Goal: Use online tool/utility: Utilize a website feature to perform a specific function

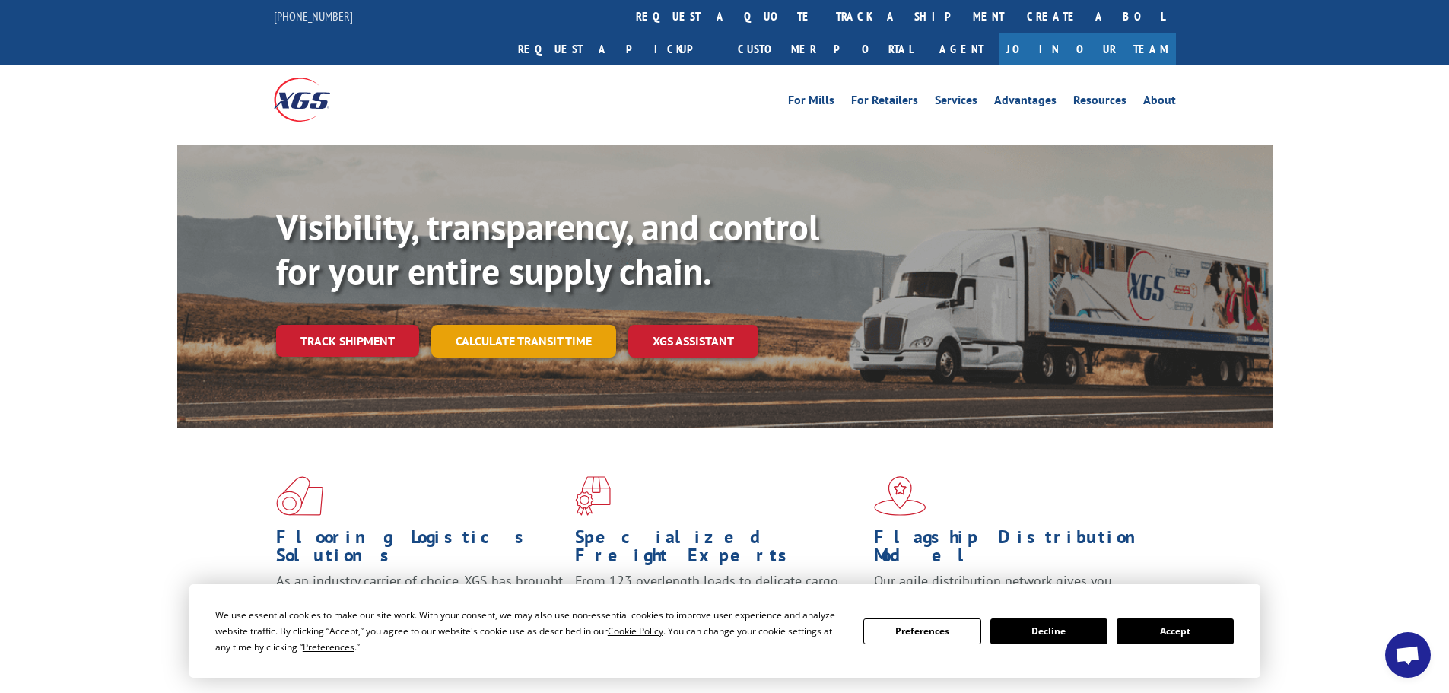
click at [577, 325] on link "Calculate transit time" at bounding box center [523, 341] width 185 height 33
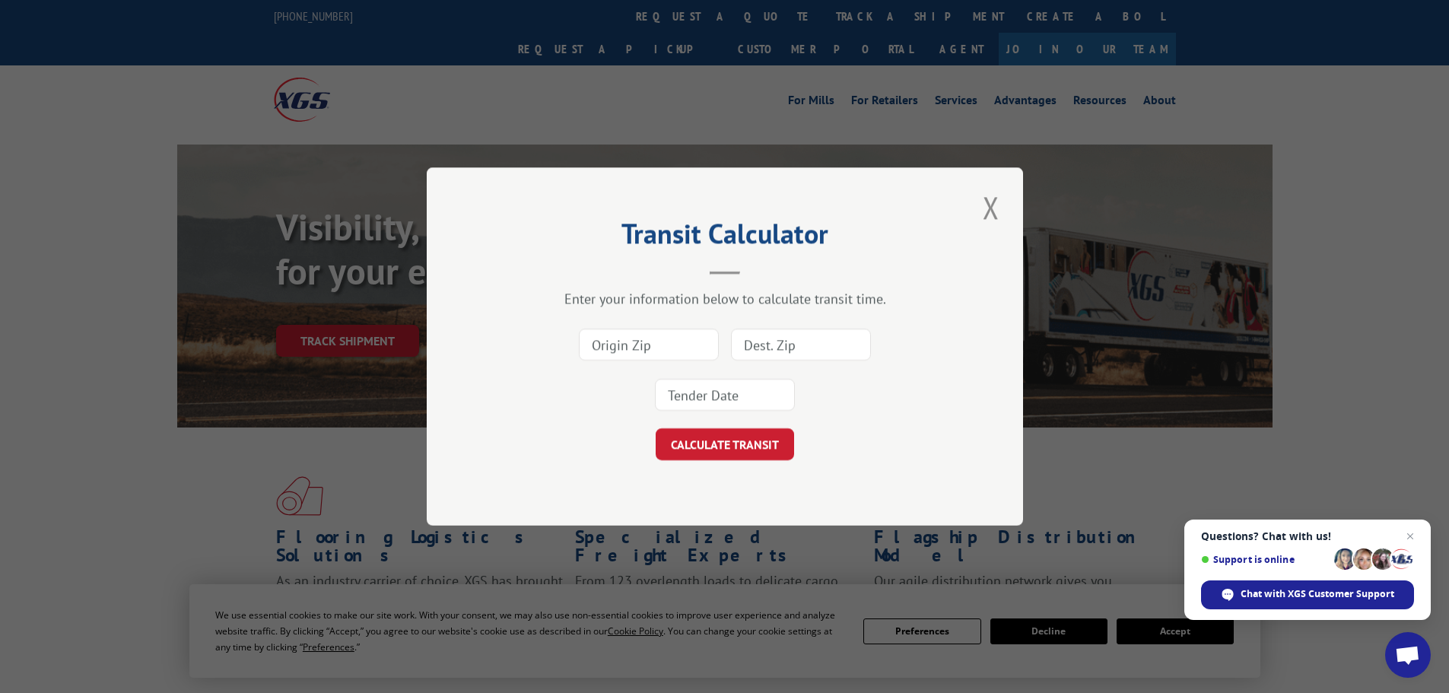
click at [662, 346] on input at bounding box center [649, 345] width 140 height 32
type input "30701"
click at [763, 354] on input at bounding box center [801, 345] width 140 height 32
type input "11791"
click at [754, 376] on div "30701 11791" at bounding box center [725, 370] width 444 height 100
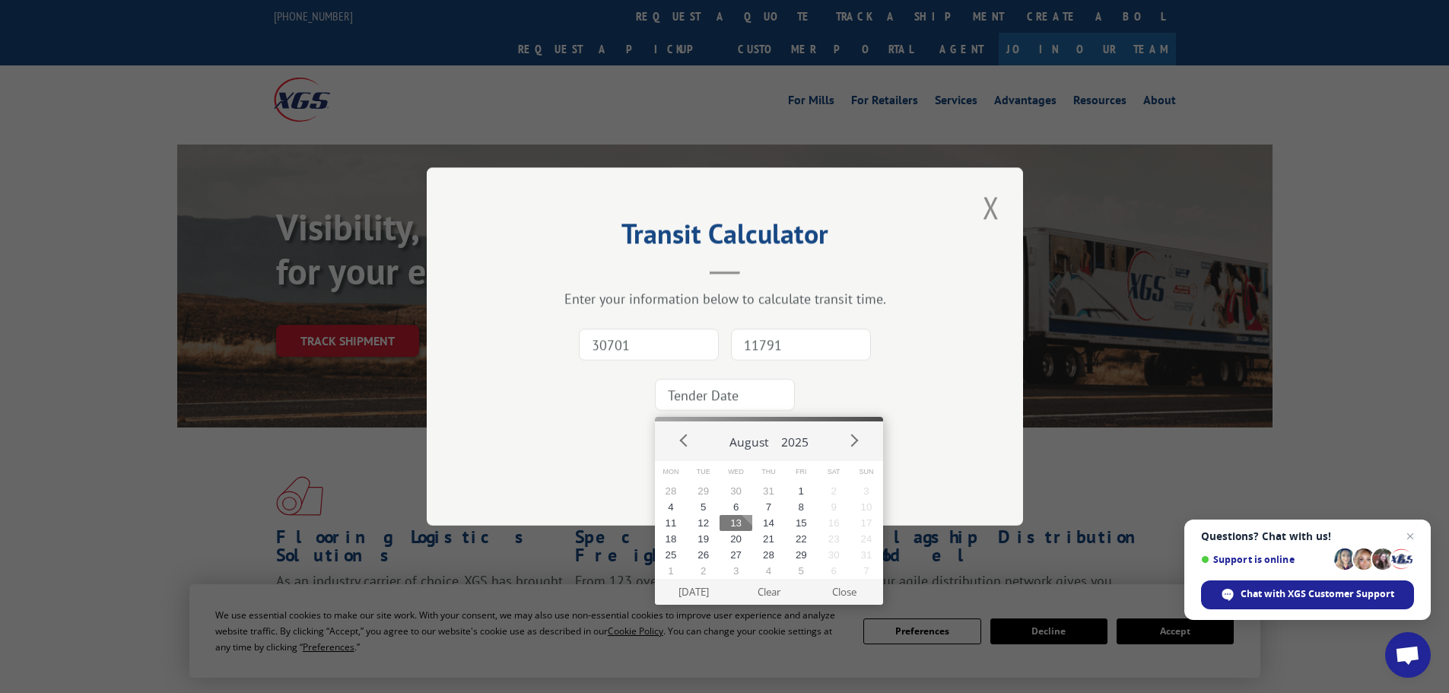
click at [754, 392] on input at bounding box center [725, 395] width 140 height 32
click at [736, 520] on button "13" at bounding box center [736, 523] width 33 height 16
type input "[DATE]"
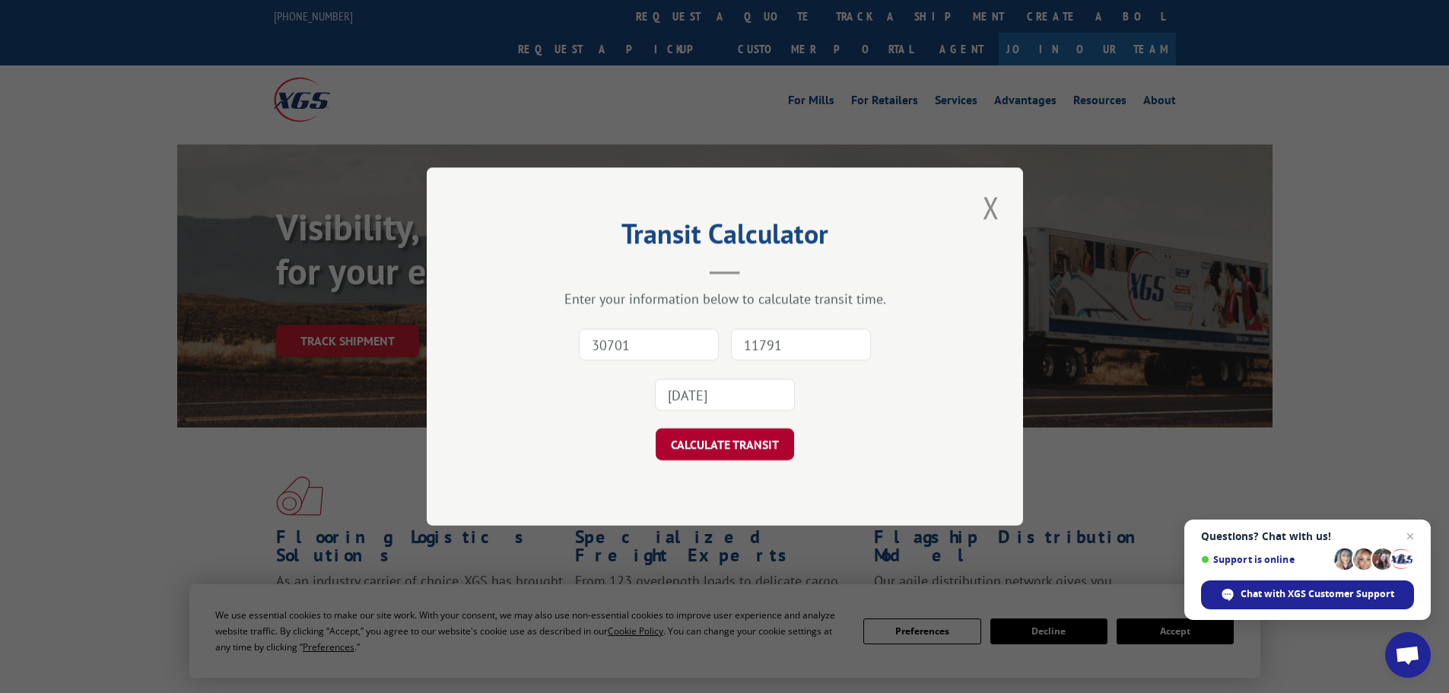
click at [736, 444] on button "CALCULATE TRANSIT" at bounding box center [725, 444] width 138 height 32
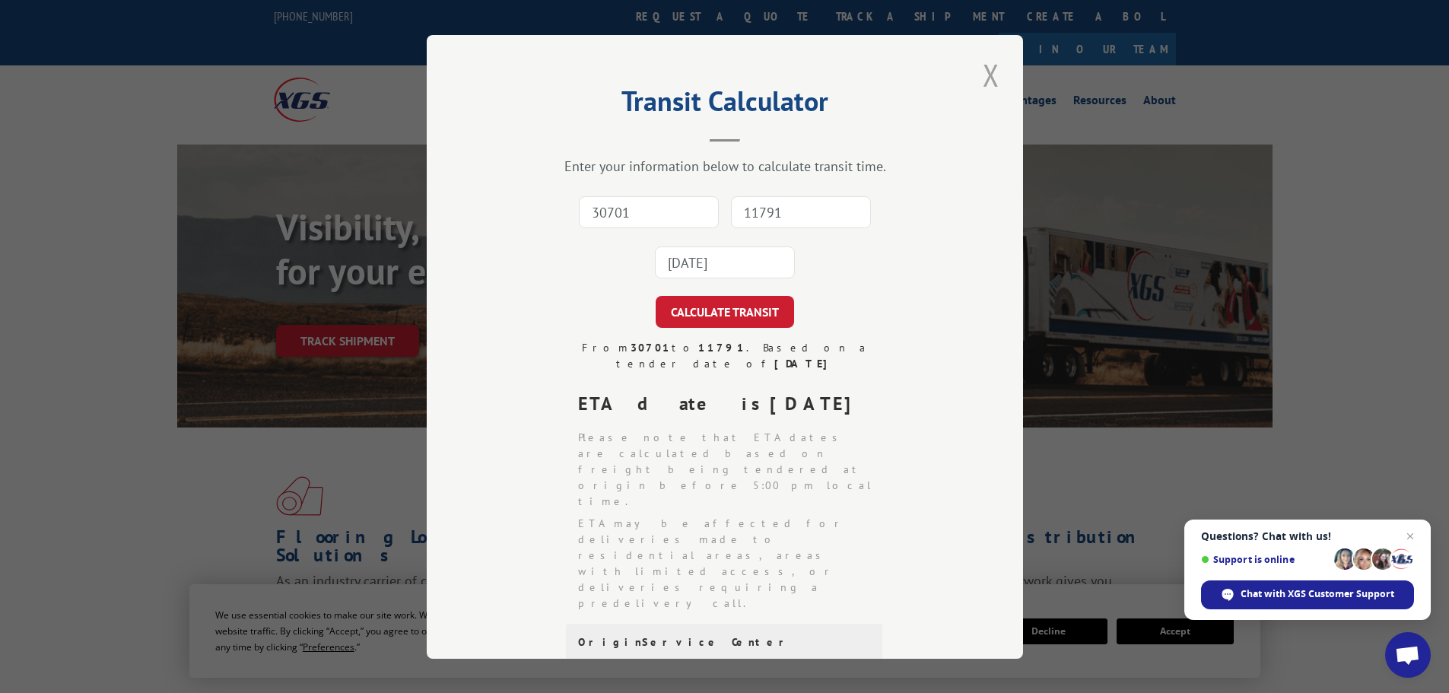
click at [987, 69] on button "Close modal" at bounding box center [991, 75] width 26 height 42
